Goal: Check status: Check status

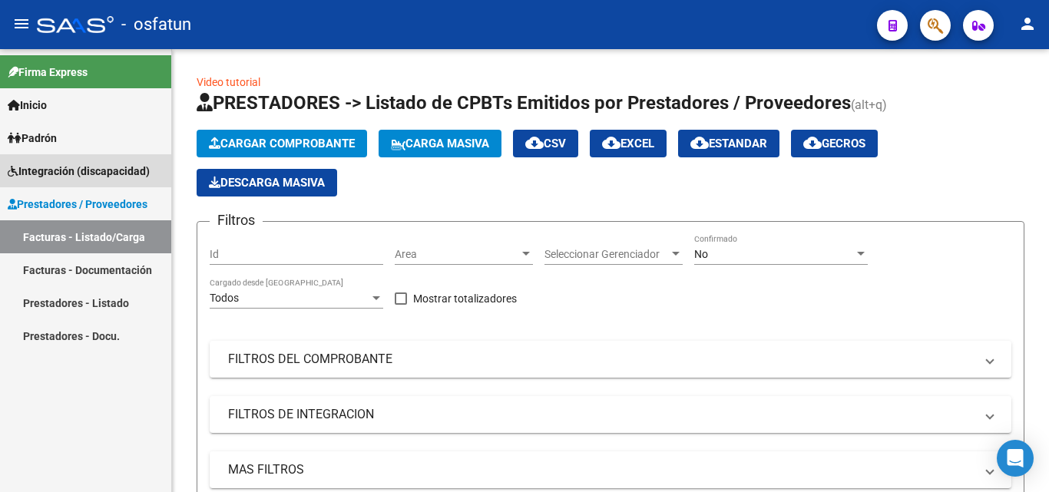
click at [92, 175] on span "Integración (discapacidad)" at bounding box center [79, 171] width 142 height 17
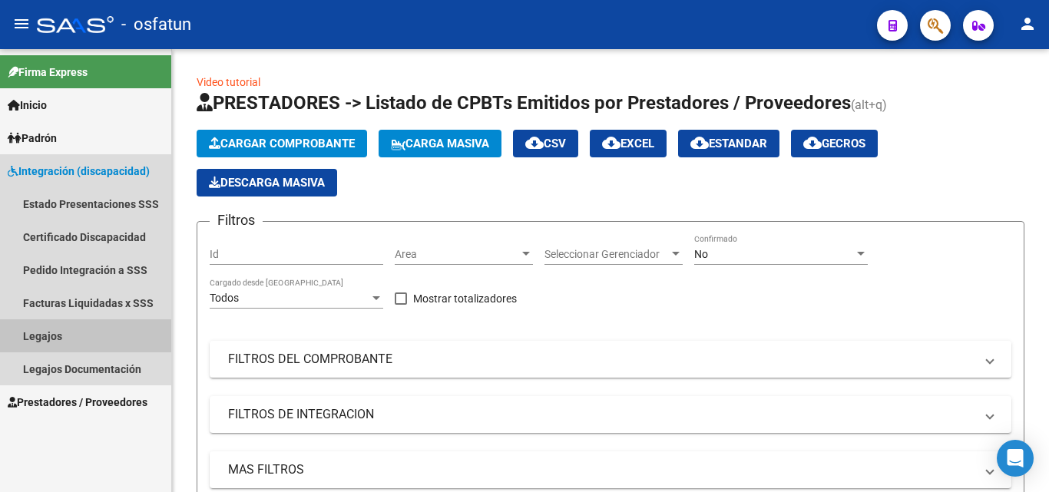
click at [99, 343] on link "Legajos" at bounding box center [85, 335] width 171 height 33
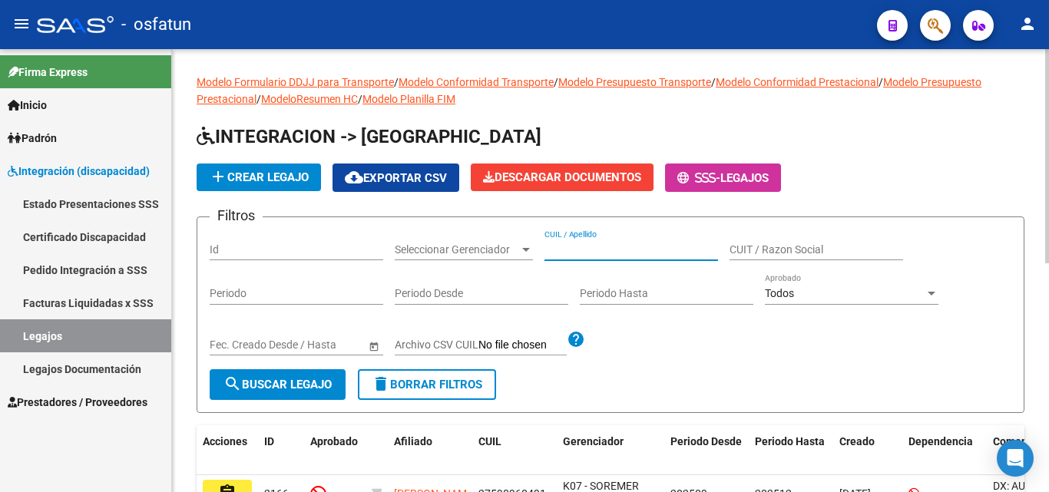
paste input "20547853424"
type input "20547853424"
click at [274, 382] on span "search Buscar Legajo" at bounding box center [277, 385] width 108 height 14
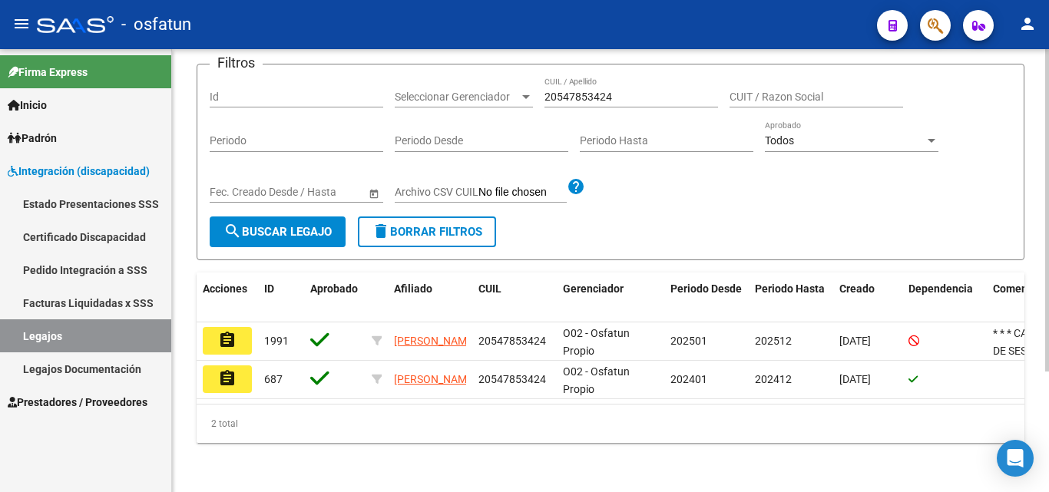
scroll to position [166, 0]
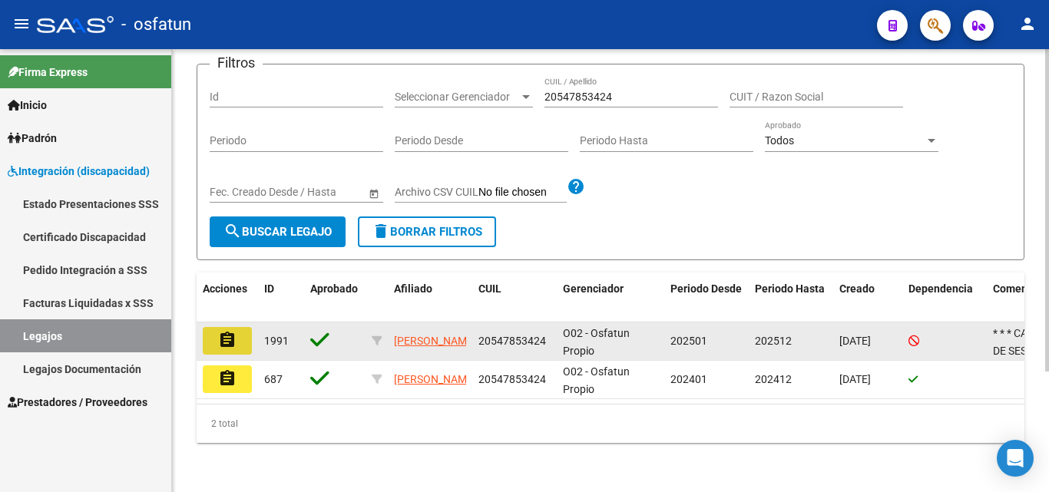
click at [236, 331] on button "assignment" at bounding box center [227, 341] width 49 height 28
